Goal: Information Seeking & Learning: Understand process/instructions

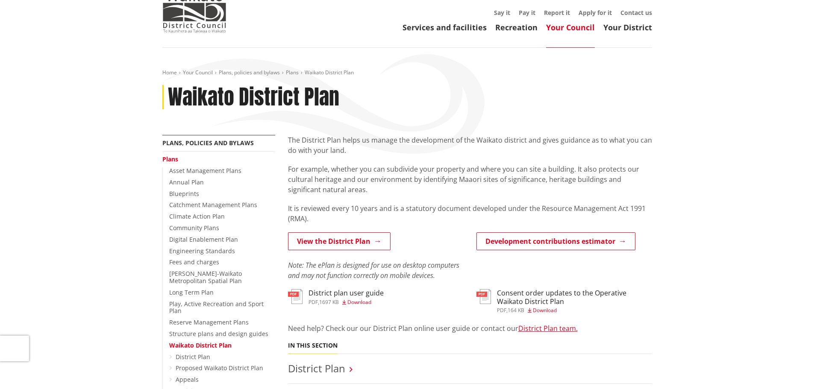
scroll to position [43, 0]
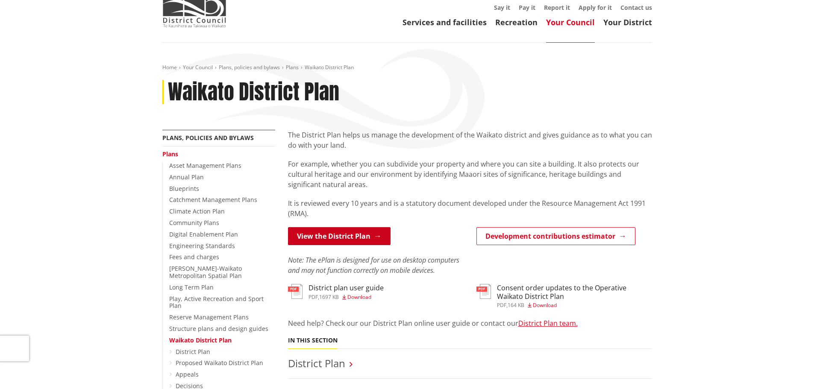
click at [341, 234] on link "View the District Plan" at bounding box center [339, 236] width 102 height 18
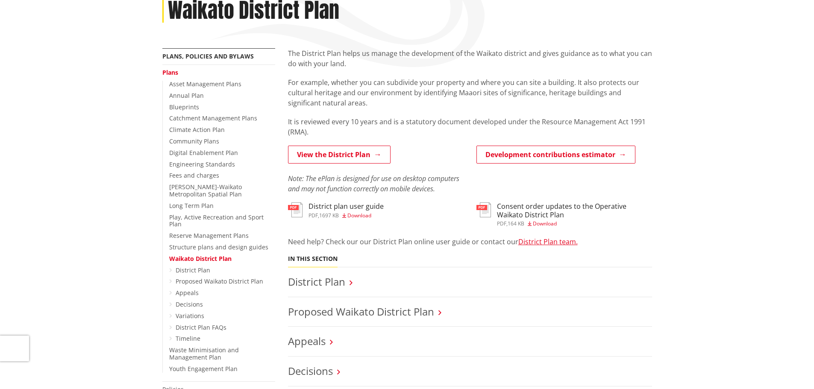
scroll to position [128, 0]
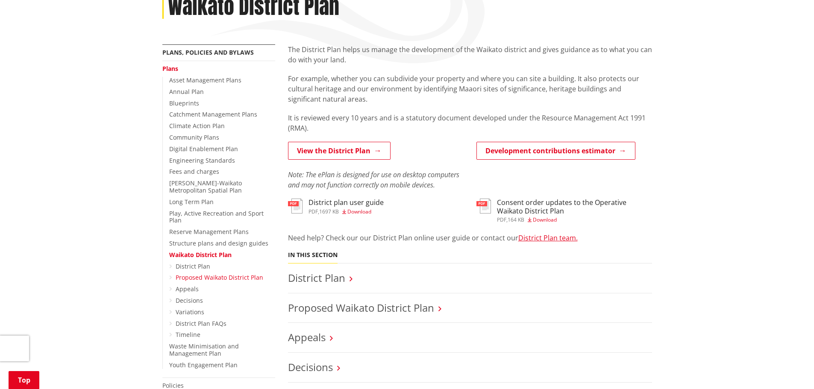
click at [223, 273] on link "Proposed Waikato District Plan" at bounding box center [220, 277] width 88 height 8
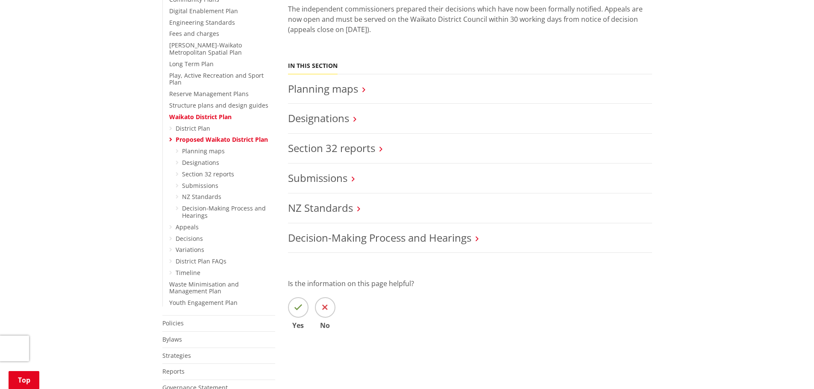
scroll to position [214, 0]
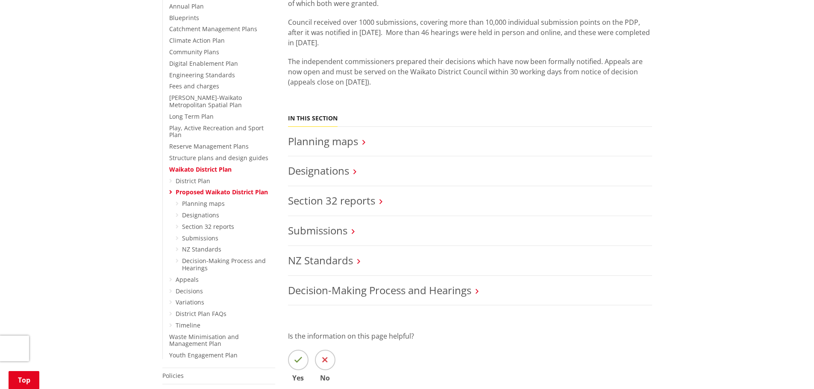
click at [199, 165] on link "Waikato District Plan" at bounding box center [200, 169] width 62 height 8
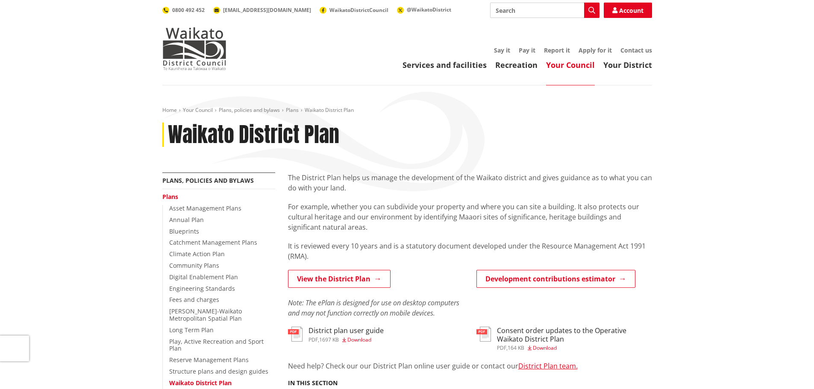
scroll to position [43, 0]
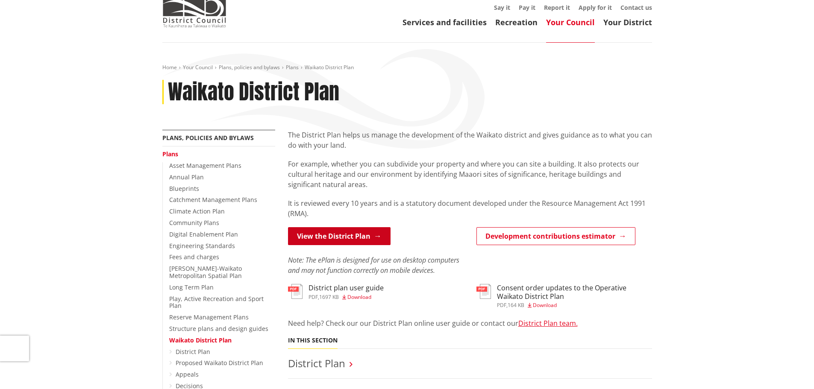
click at [311, 239] on link "View the District Plan" at bounding box center [339, 236] width 102 height 18
